Goal: Task Accomplishment & Management: Manage account settings

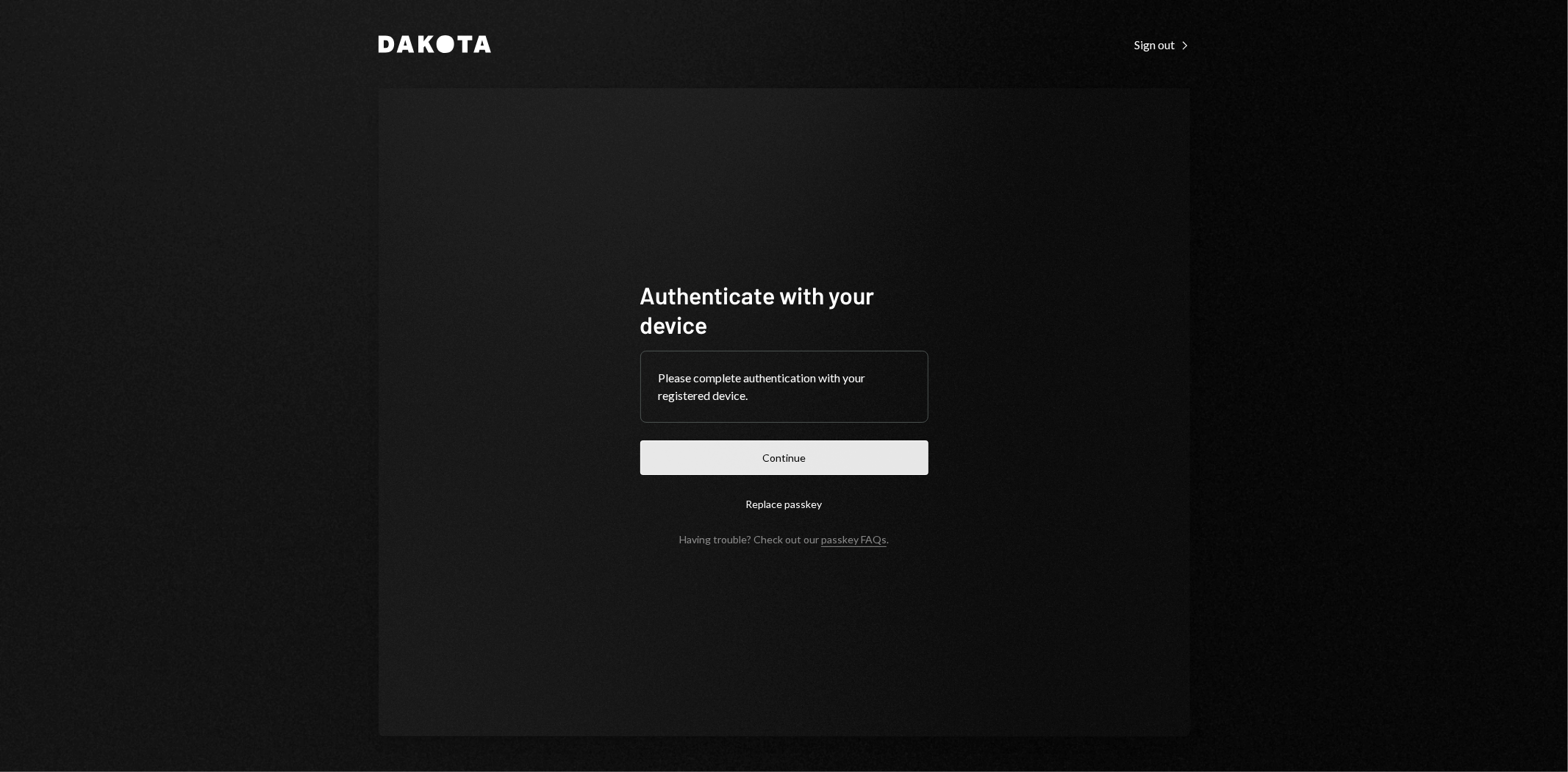
click at [781, 457] on button "Continue" at bounding box center [784, 458] width 288 height 35
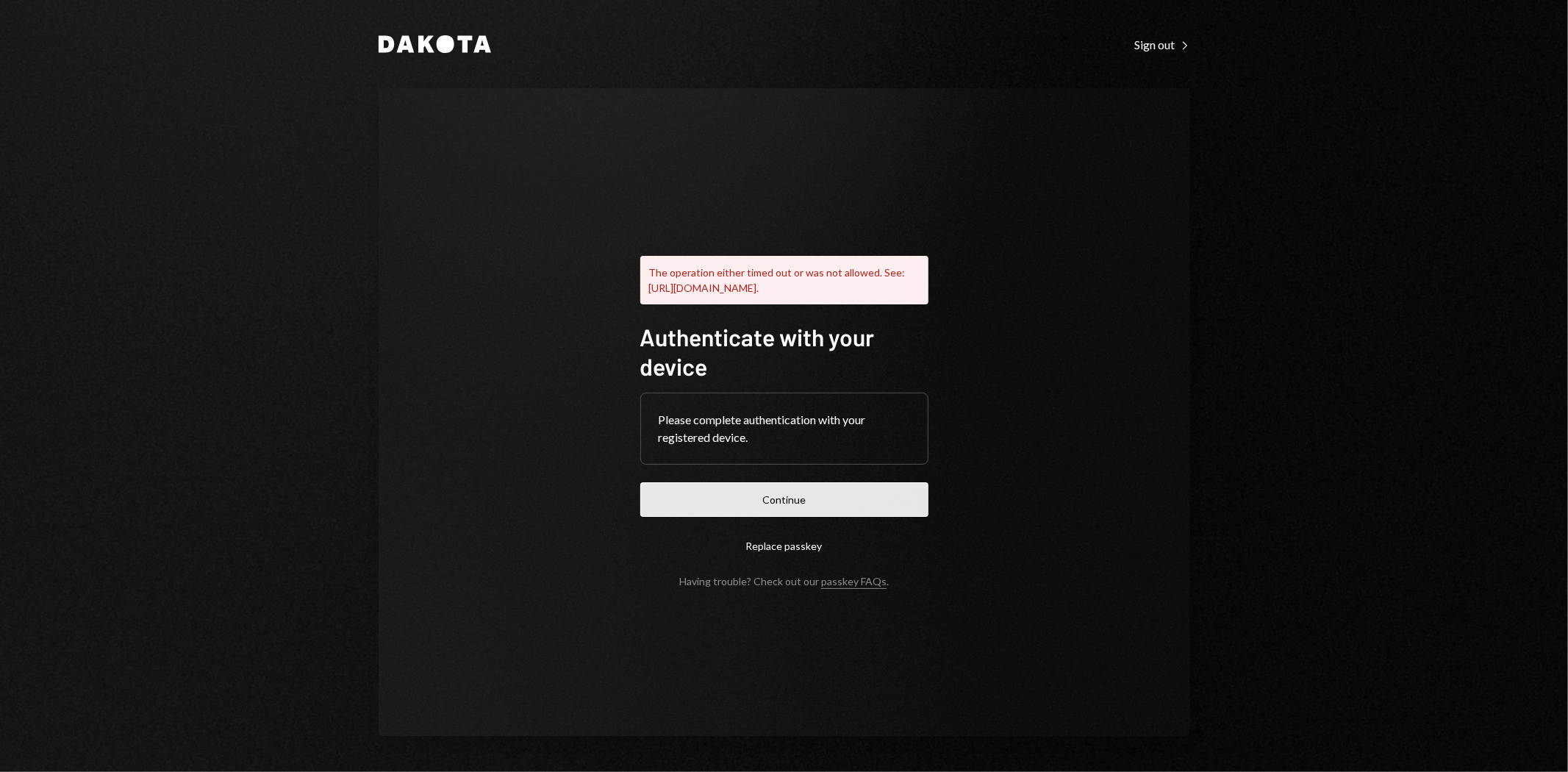
click at [781, 508] on button "Continue" at bounding box center [784, 499] width 288 height 35
click at [781, 46] on div "Sign out Right Caret" at bounding box center [1162, 44] width 55 height 14
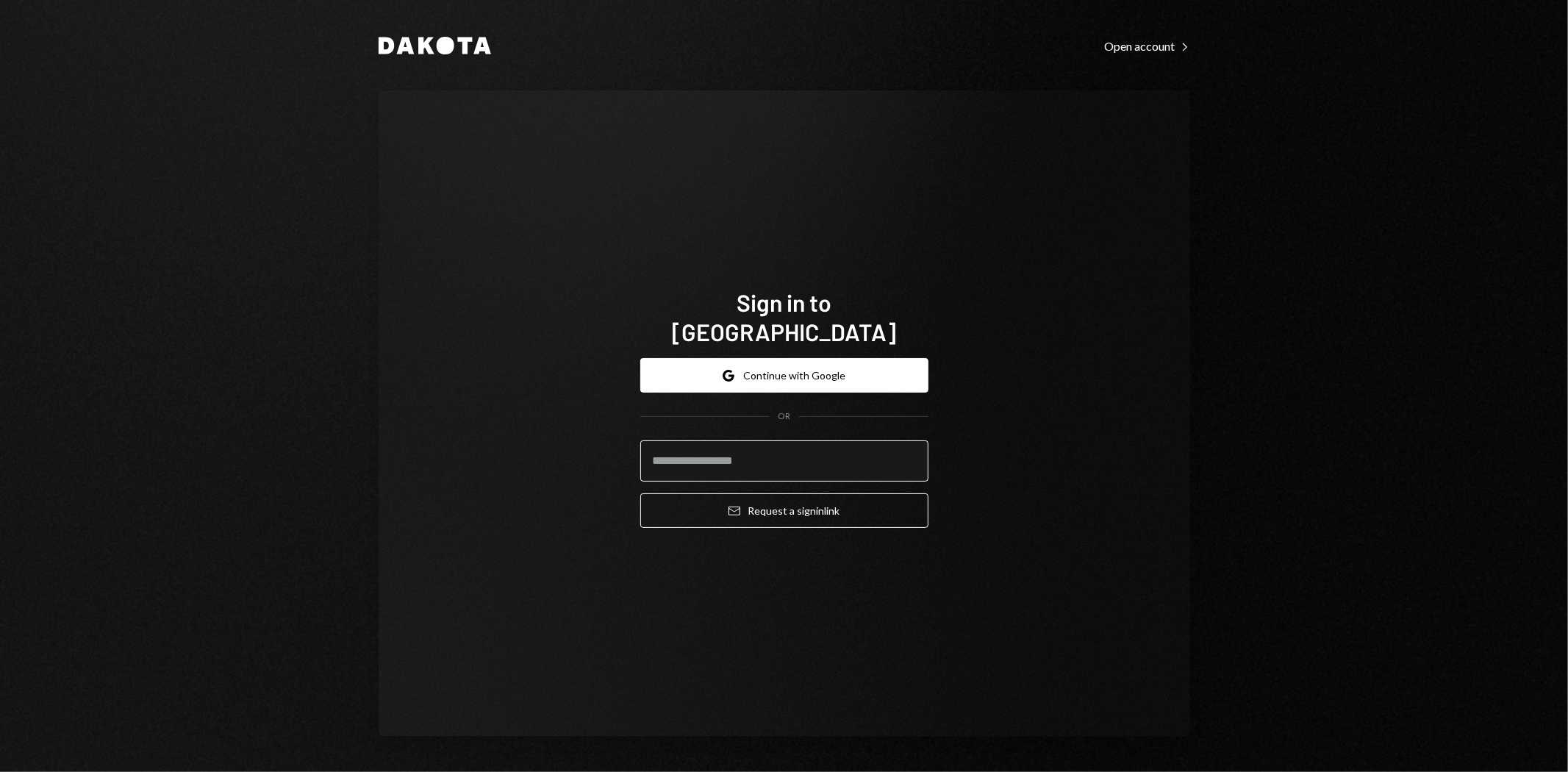
click at [901, 446] on input "email" at bounding box center [784, 461] width 288 height 41
click at [1031, 476] on div "Sign in to [GEOGRAPHIC_DATA] Google Continue with Google OR Email Request a sig…" at bounding box center [784, 414] width 812 height 646
click at [1026, 511] on div "Sign in to [GEOGRAPHIC_DATA] Google Continue with Google OR Email Request a sig…" at bounding box center [784, 414] width 812 height 646
click at [1505, 94] on div "Dakota Open account Right Caret Sign in to [GEOGRAPHIC_DATA] Google Continue wi…" at bounding box center [784, 386] width 1568 height 772
